Goal: Information Seeking & Learning: Learn about a topic

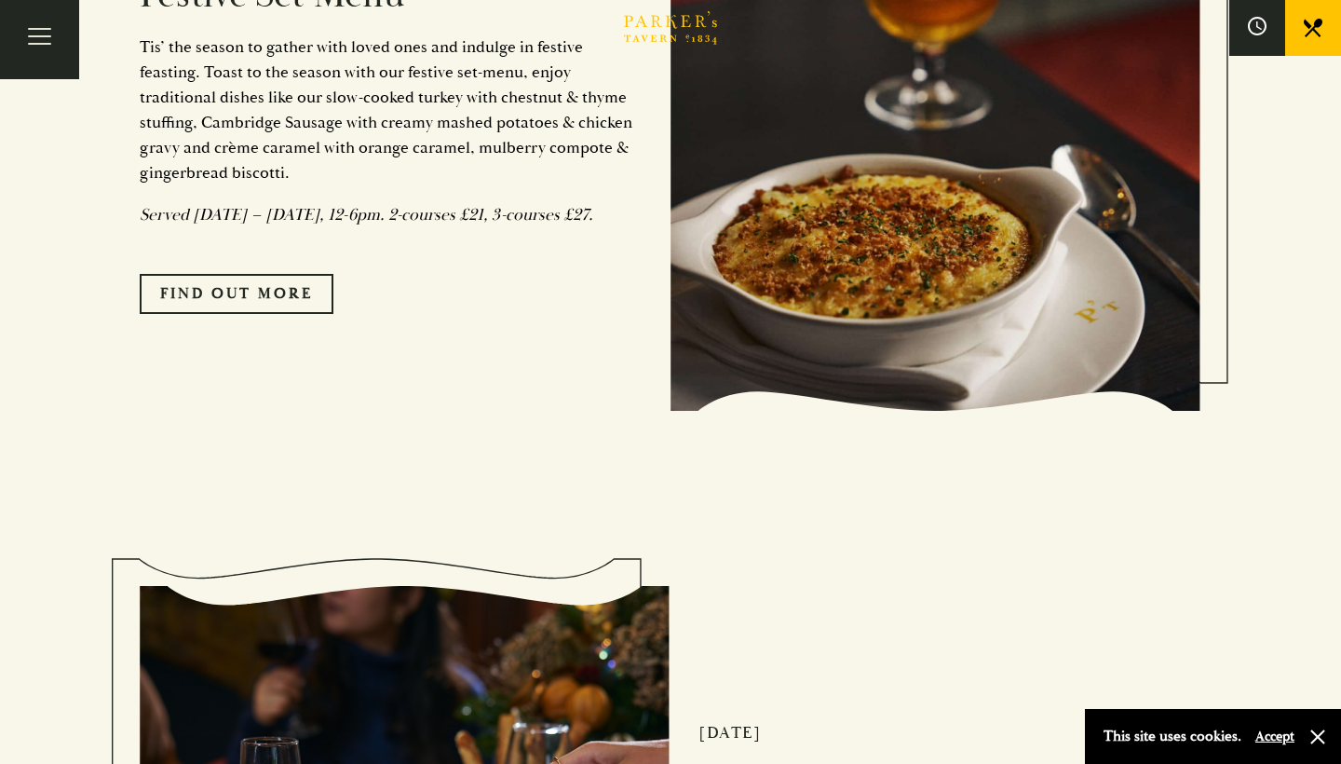
scroll to position [1797, 0]
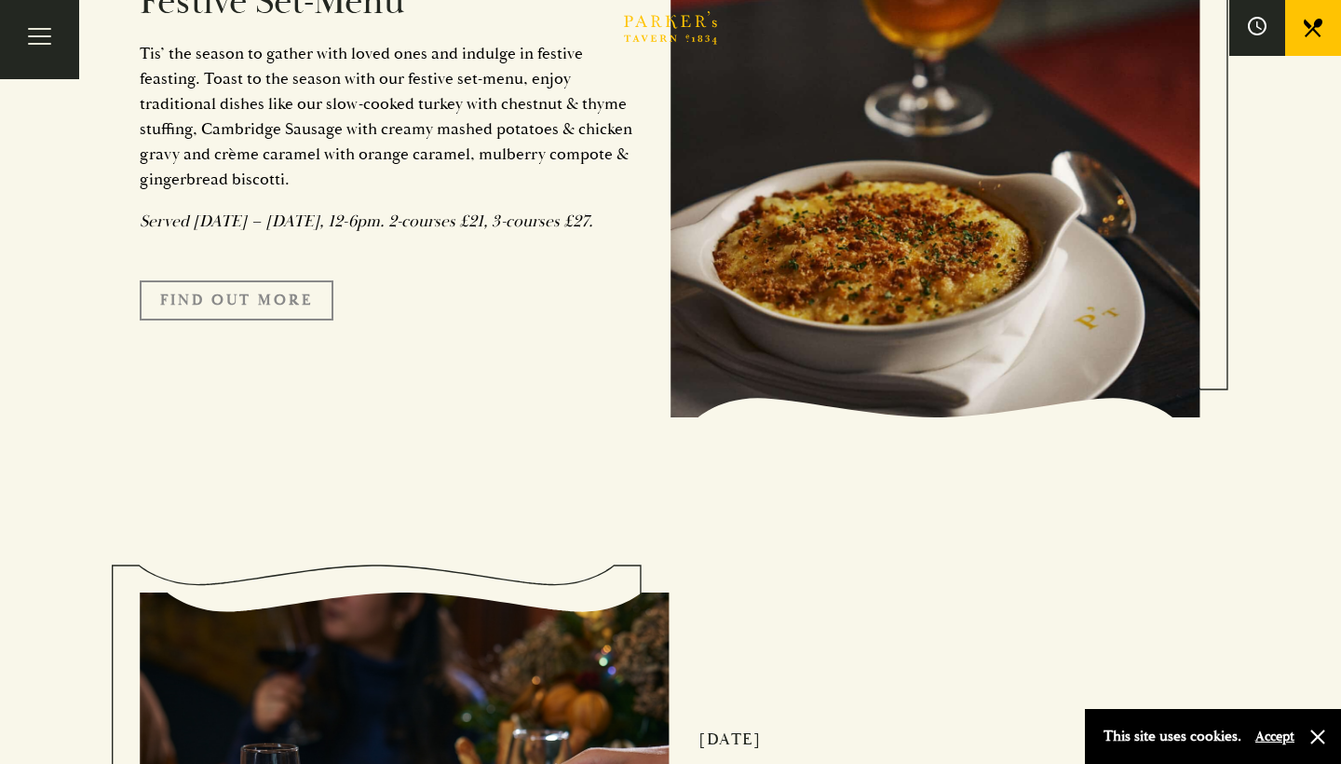
click at [266, 320] on link "FIND OUT MORE" at bounding box center [237, 299] width 194 height 39
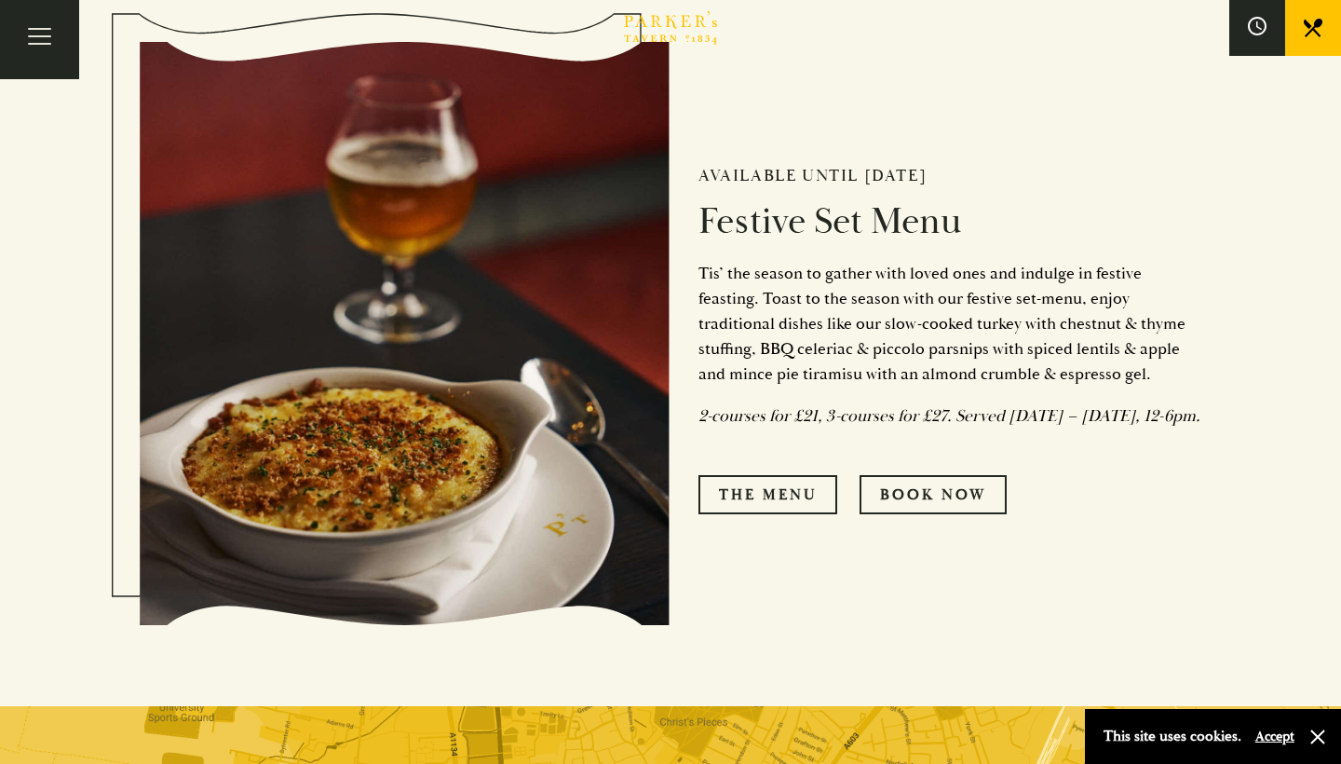
scroll to position [817, 0]
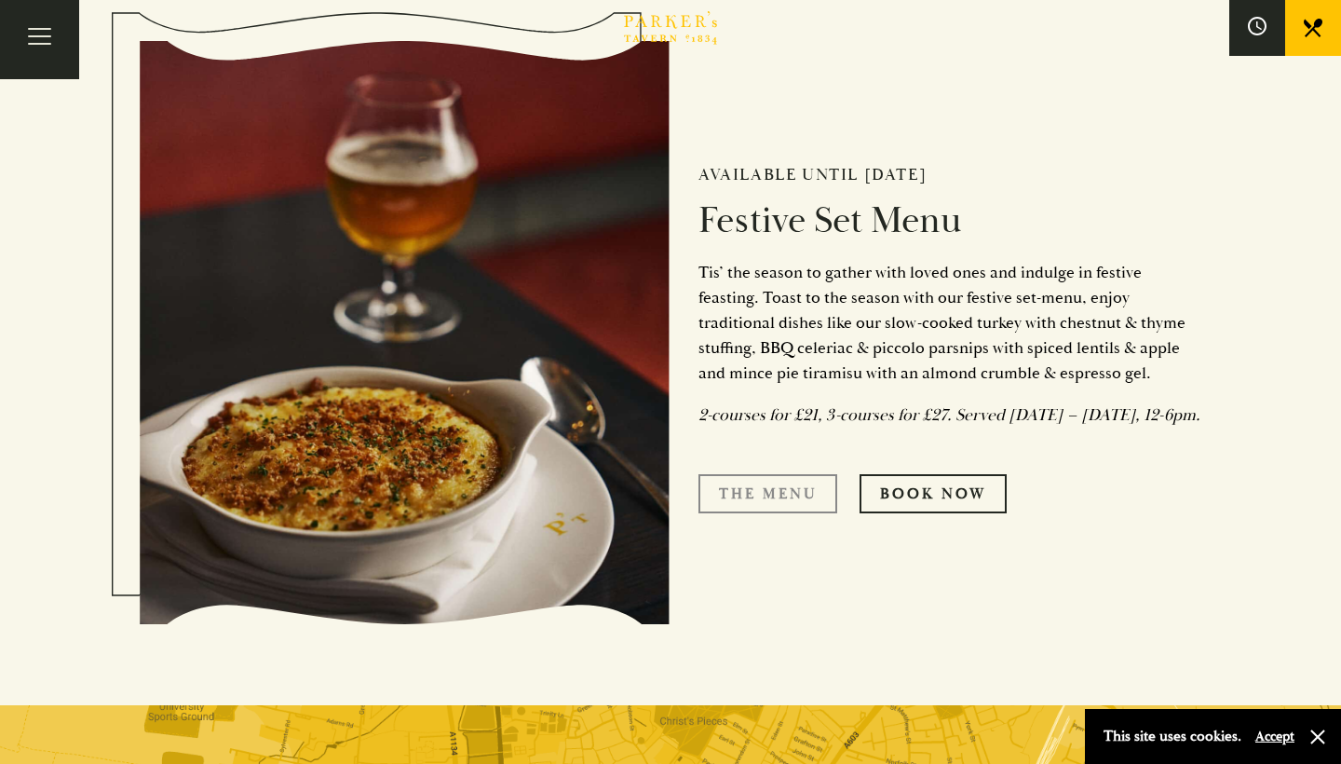
click at [760, 494] on link "The Menu" at bounding box center [768, 493] width 139 height 39
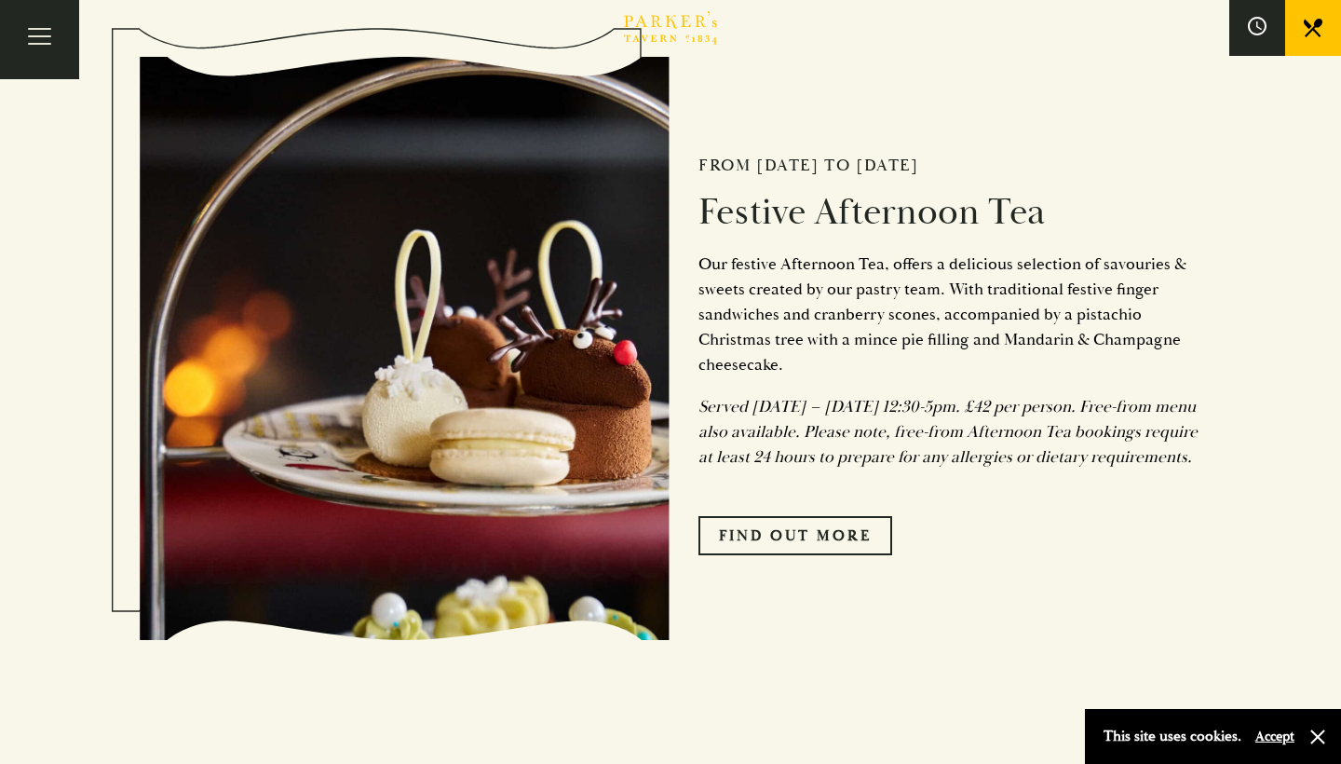
scroll to position [792, 0]
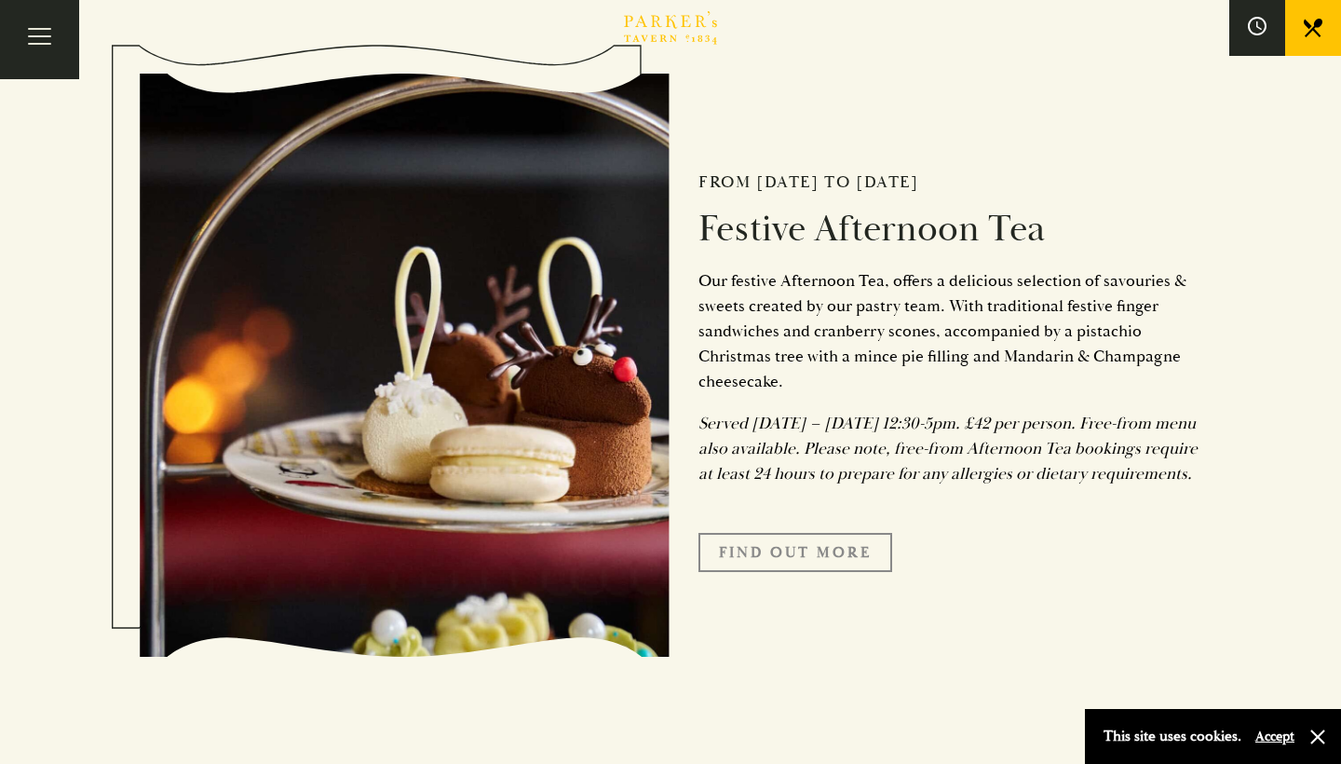
click at [799, 572] on link "FIND OUT MORE" at bounding box center [796, 552] width 194 height 39
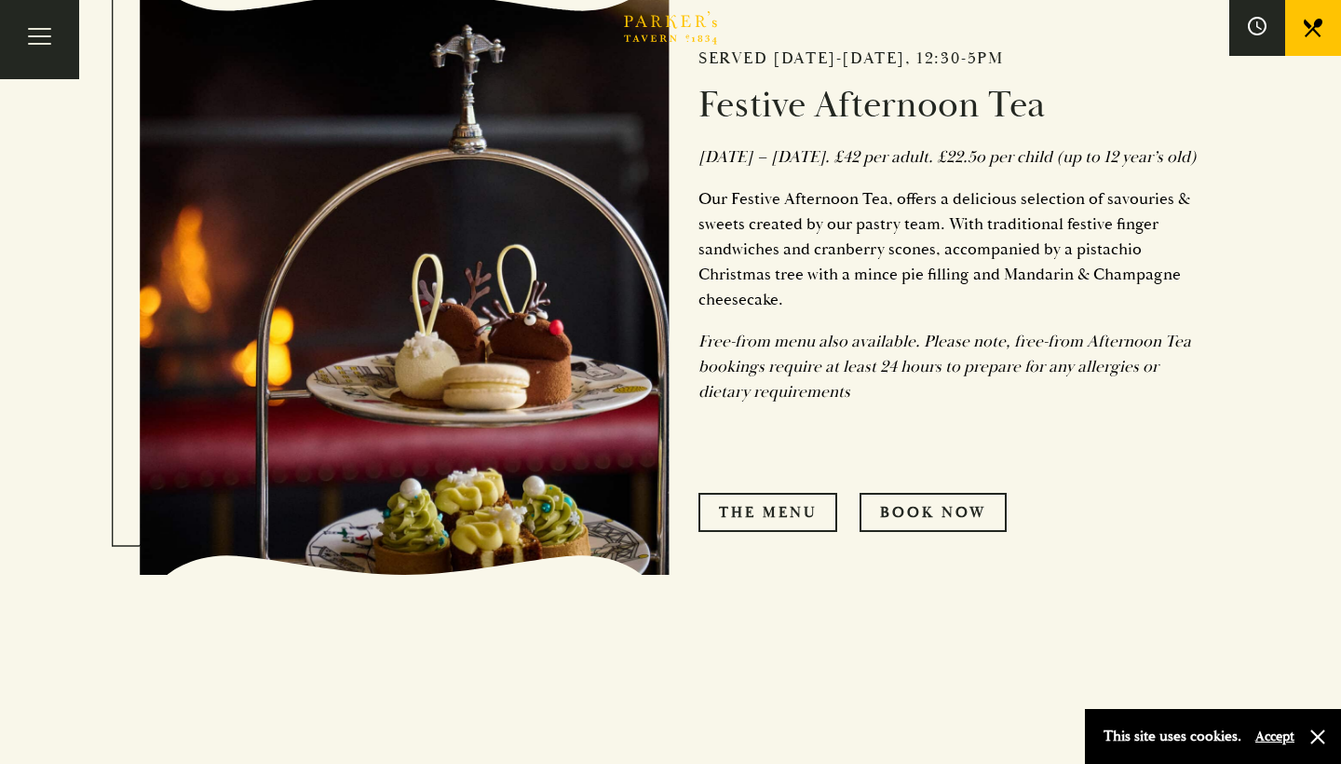
scroll to position [912, 0]
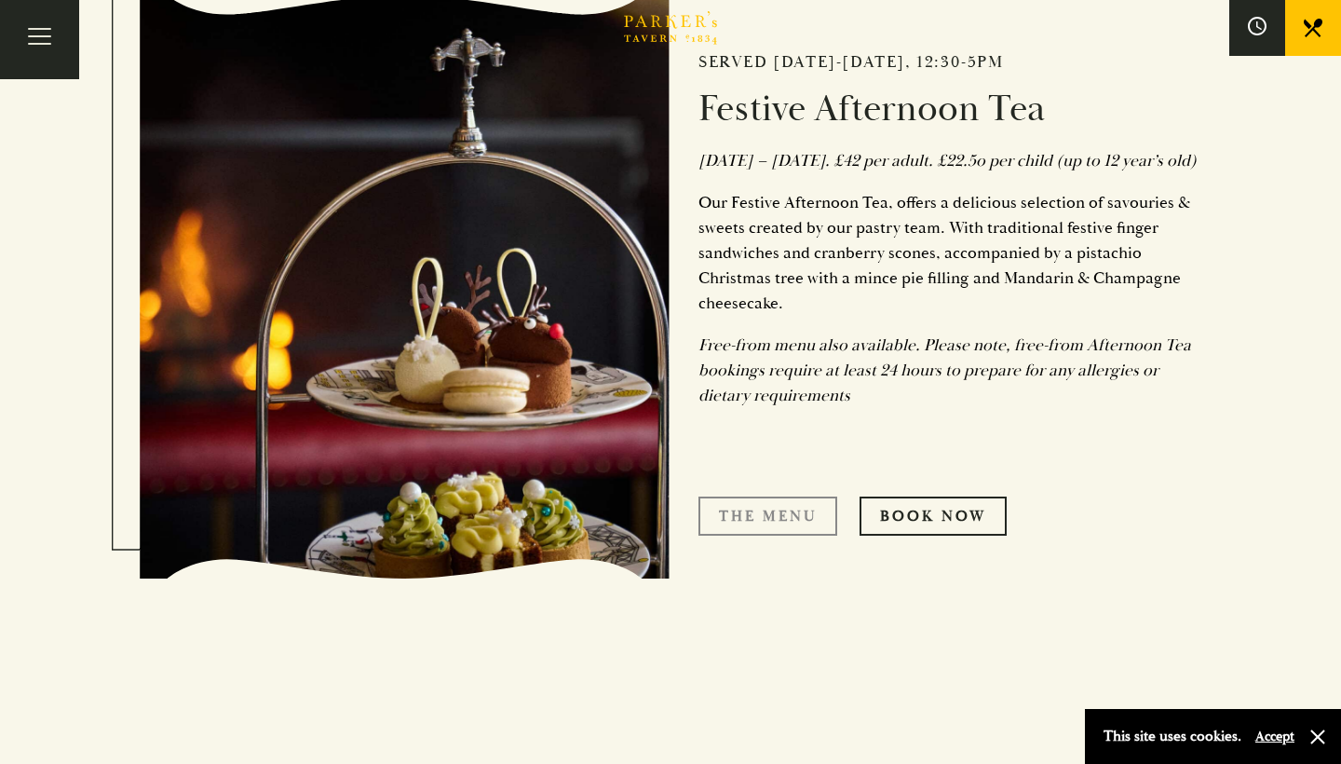
click at [790, 534] on link "The Menu" at bounding box center [768, 516] width 139 height 39
